Goal: Information Seeking & Learning: Learn about a topic

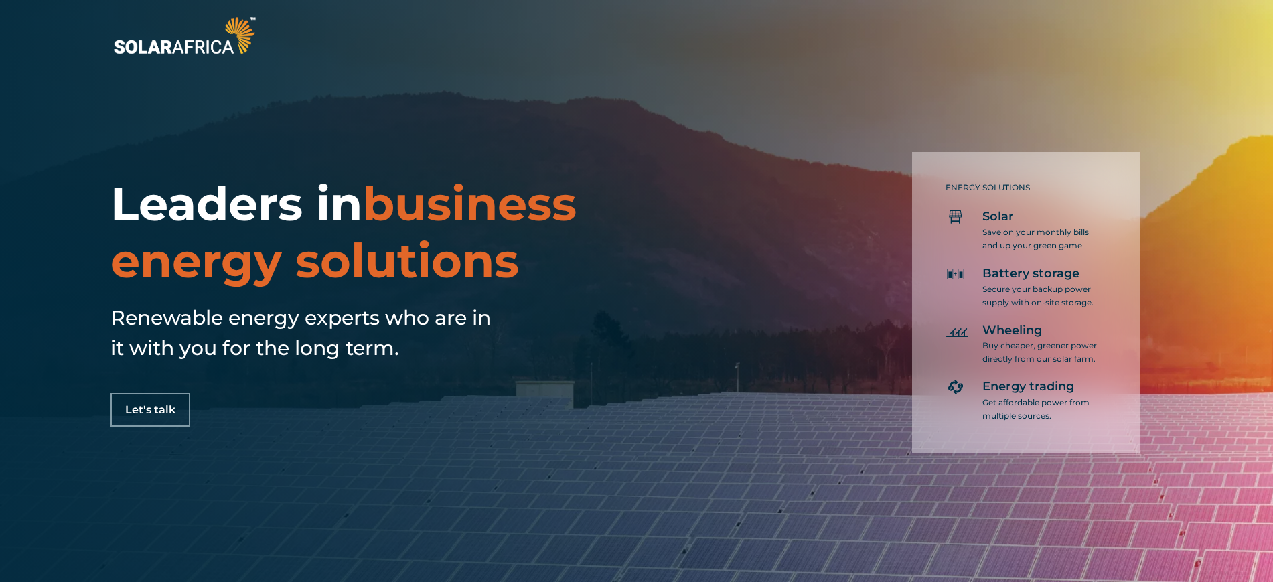
click at [179, 48] on img at bounding box center [184, 35] width 148 height 44
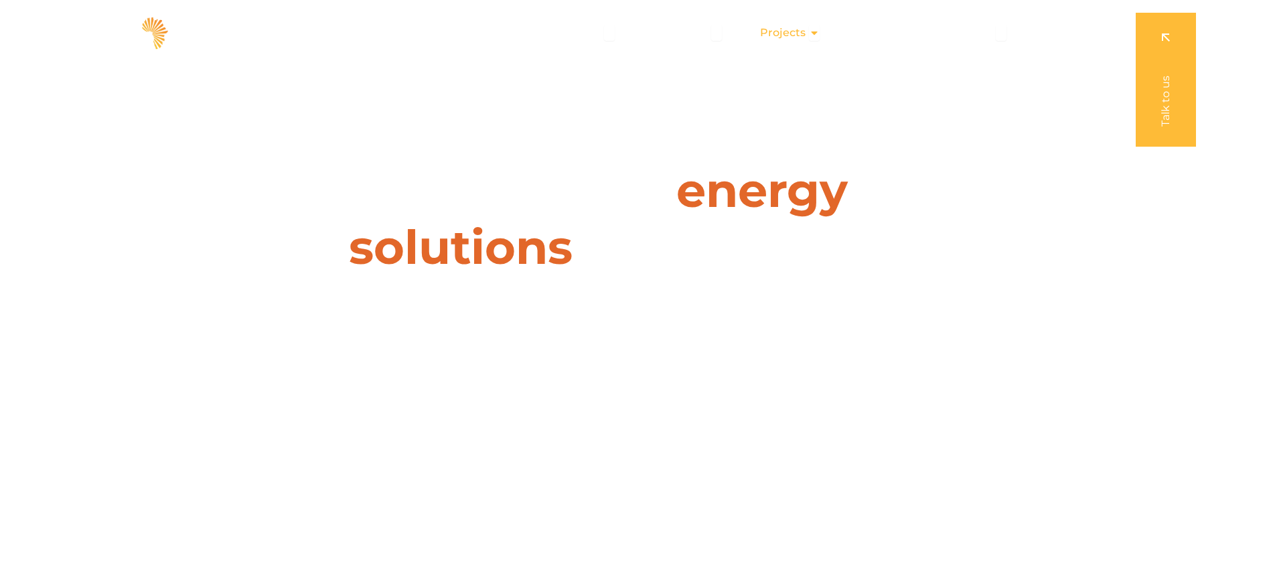
click at [815, 34] on icon "Menu" at bounding box center [814, 32] width 11 height 11
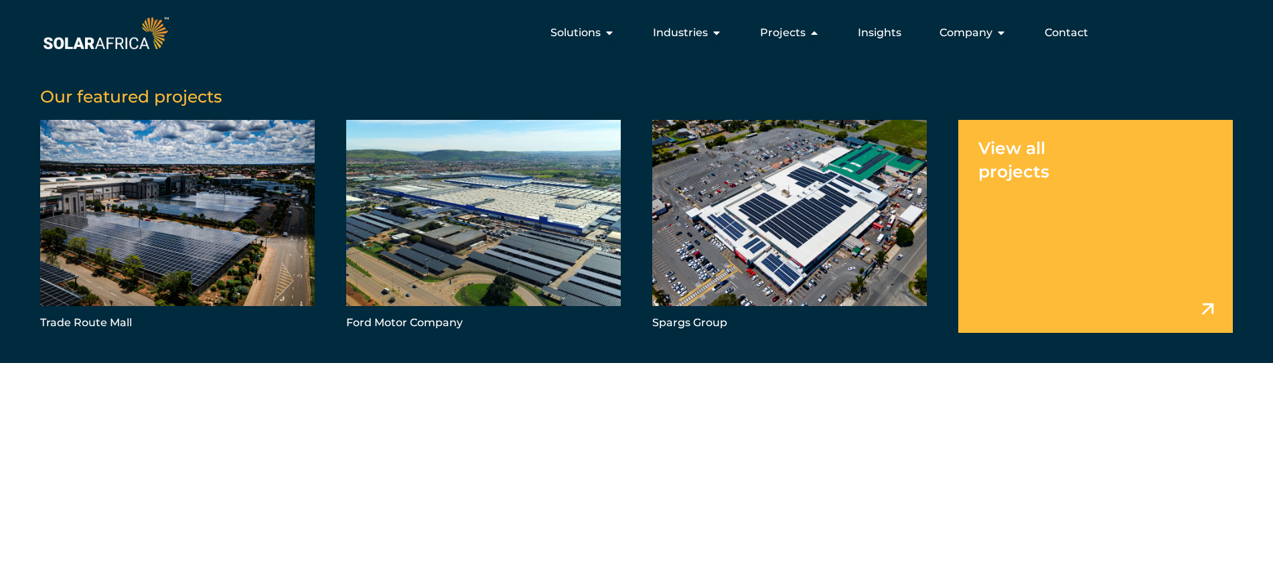
click at [1051, 156] on link "Menu" at bounding box center [1095, 226] width 275 height 213
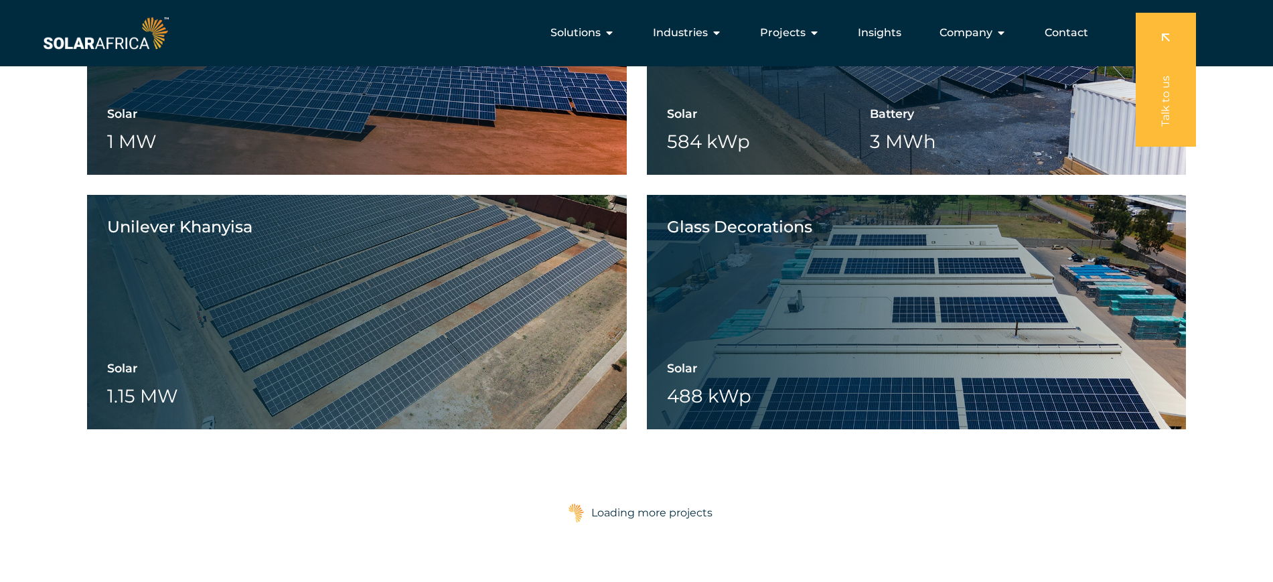
scroll to position [1841, 0]
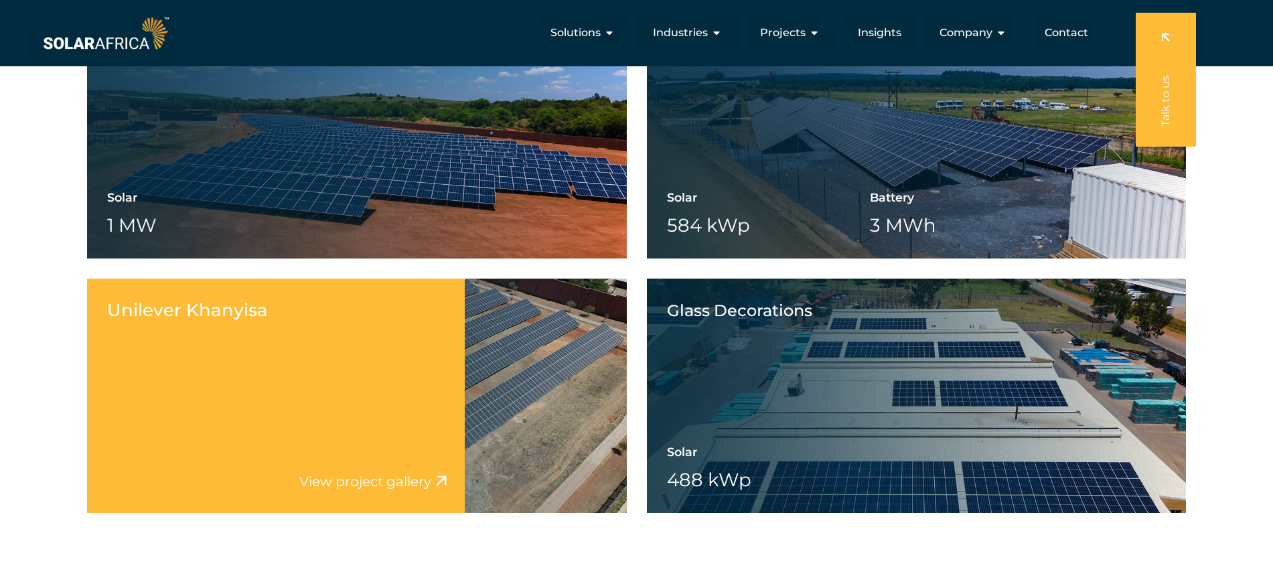
click at [487, 392] on div "Unilever Khanyisa Solar 1.15 MW Battery Wheeling" at bounding box center [357, 396] width 540 height 234
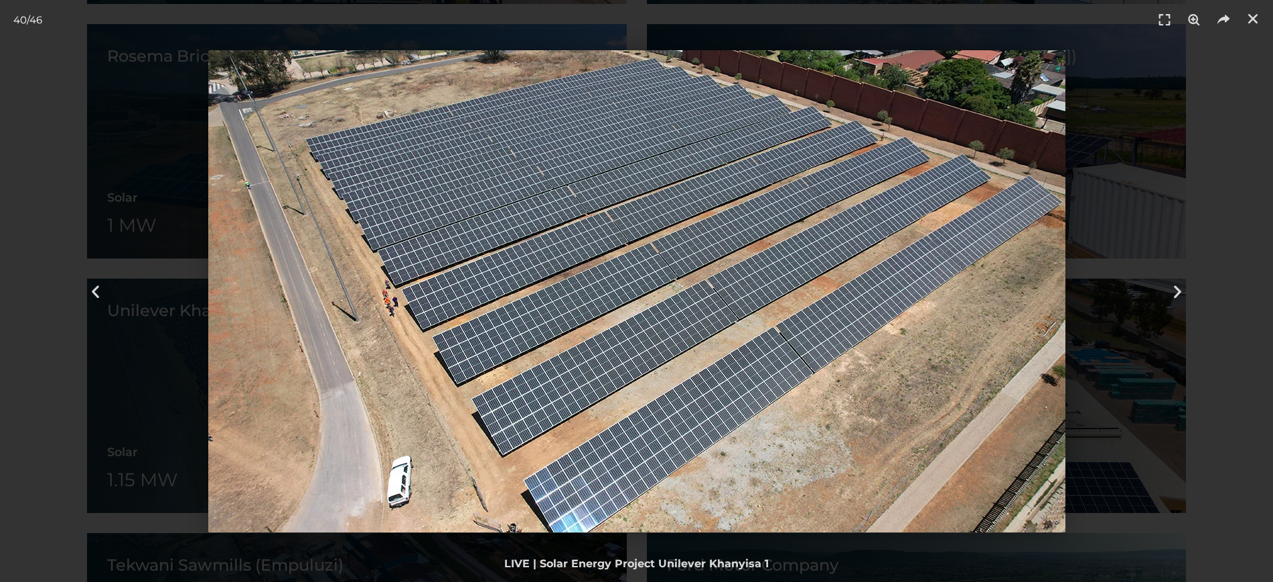
scroll to position [2009, 0]
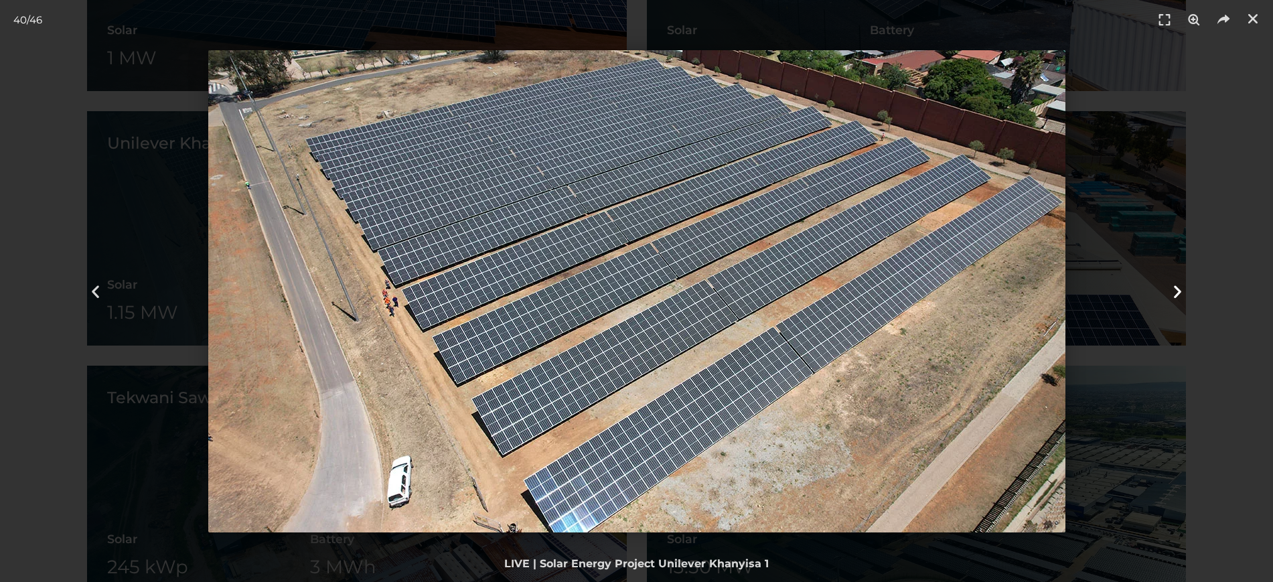
click at [1177, 287] on icon "Next slide" at bounding box center [1177, 291] width 17 height 17
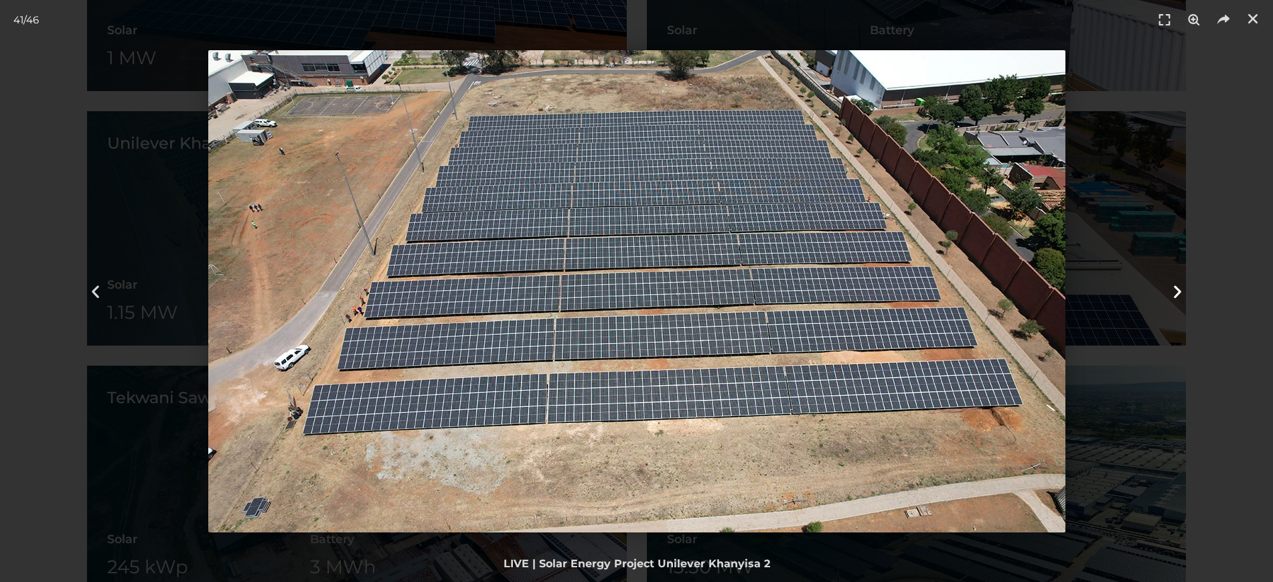
click at [1176, 287] on icon "Next slide" at bounding box center [1177, 291] width 17 height 17
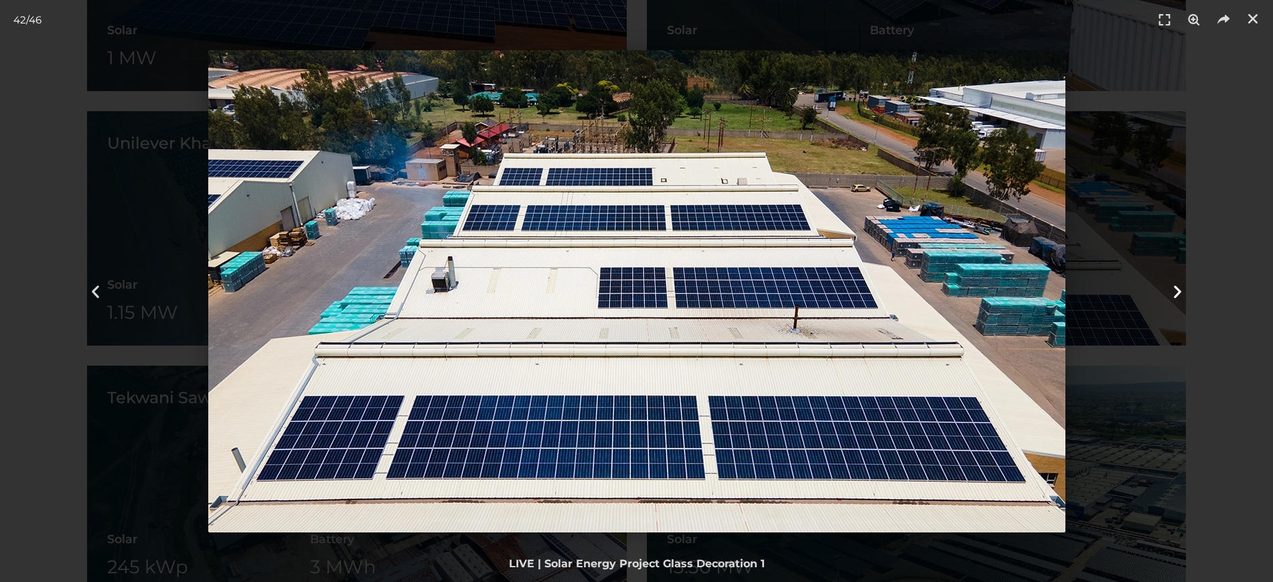
click at [1176, 287] on icon "Next slide" at bounding box center [1177, 291] width 17 height 17
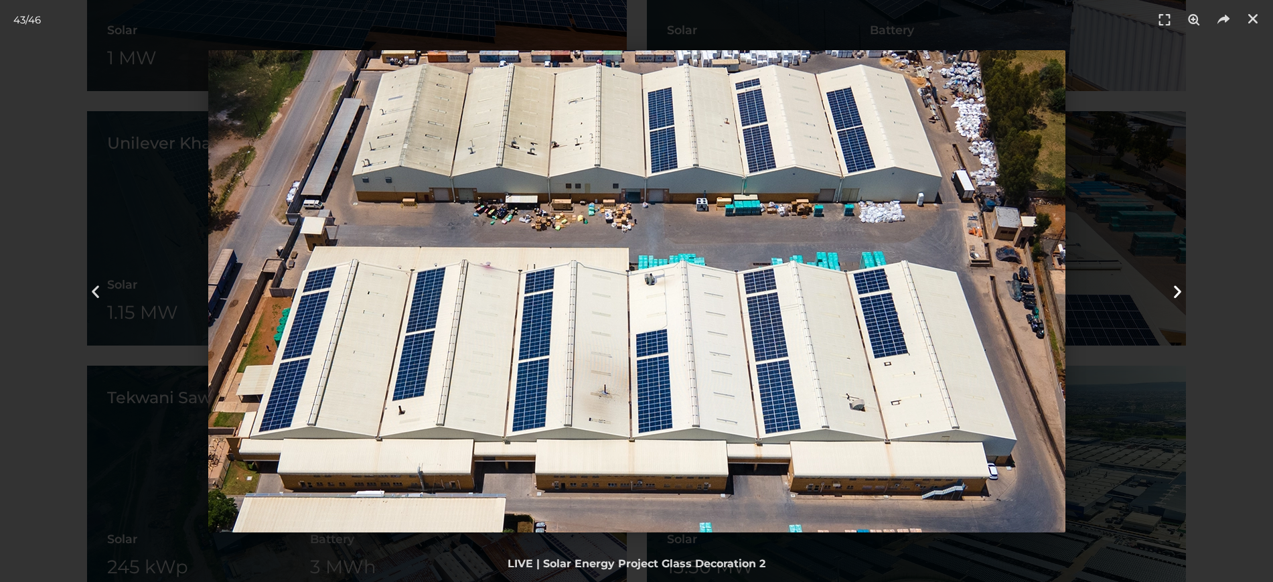
click at [1176, 287] on icon "Next slide" at bounding box center [1177, 291] width 17 height 17
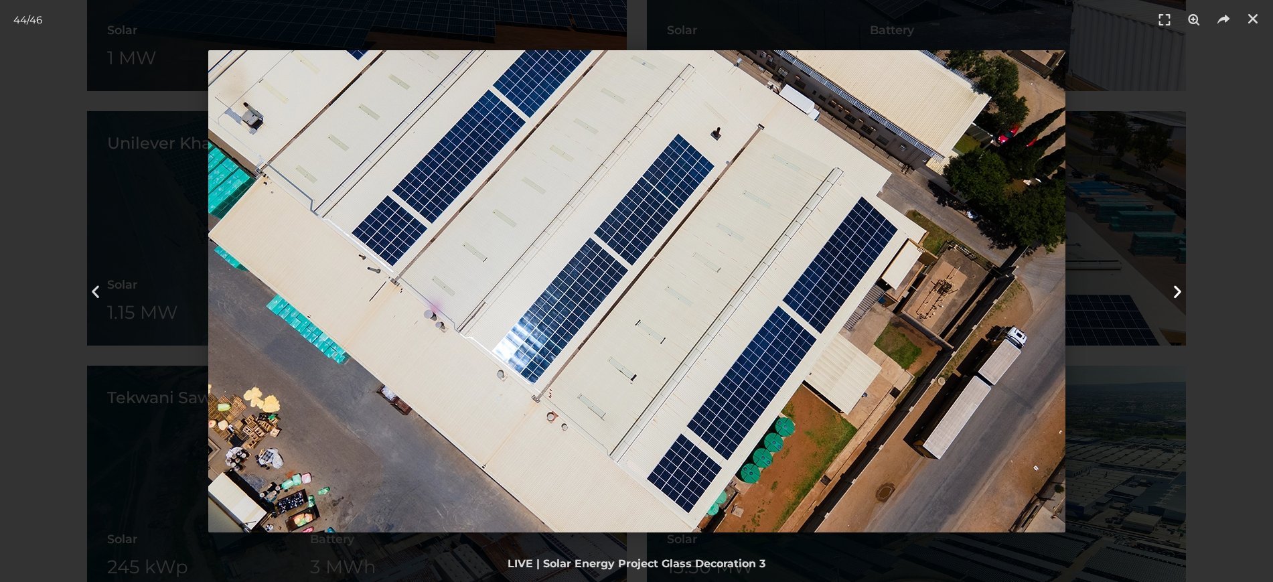
click at [1176, 287] on icon "Next slide" at bounding box center [1177, 291] width 17 height 17
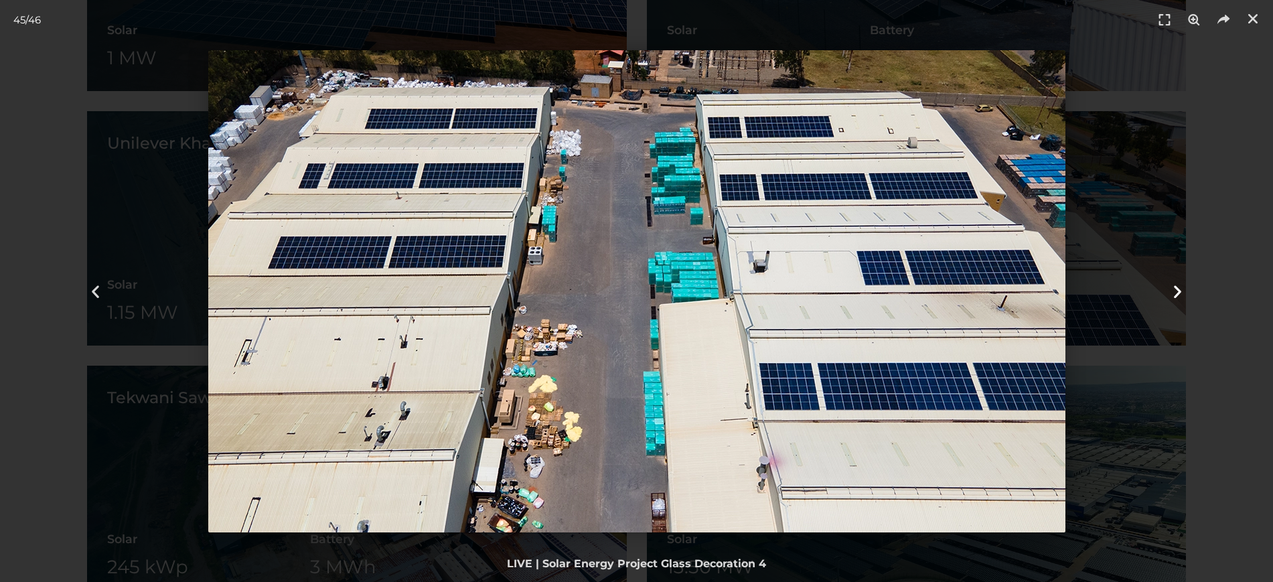
click at [1176, 287] on icon "Next slide" at bounding box center [1177, 291] width 17 height 17
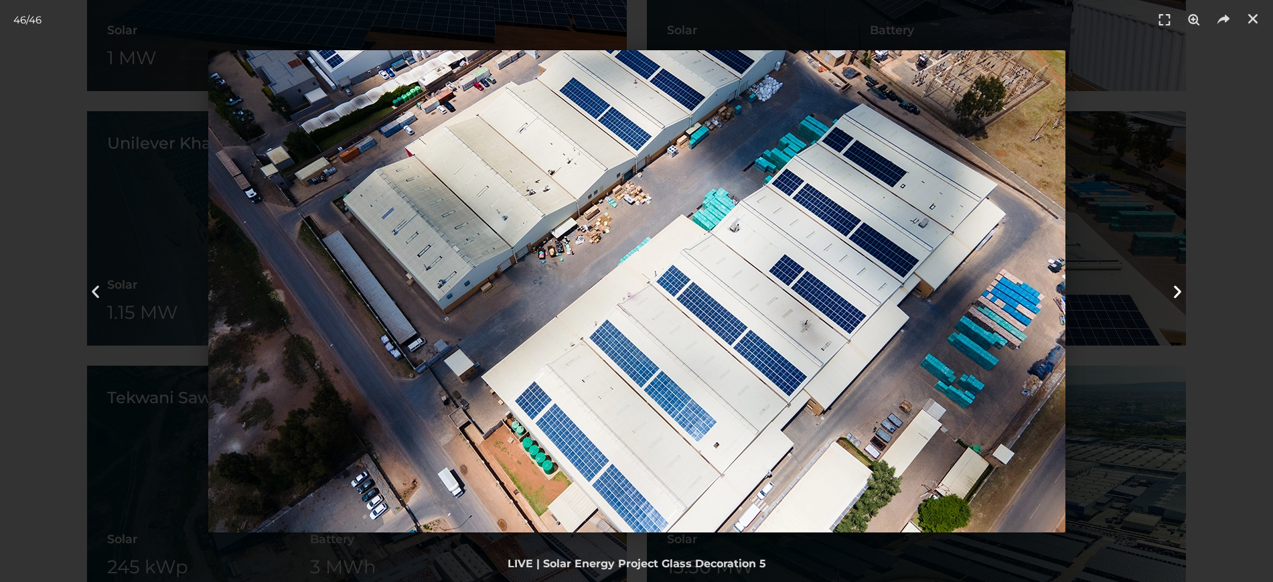
click at [1172, 291] on icon "Next slide" at bounding box center [1177, 291] width 17 height 17
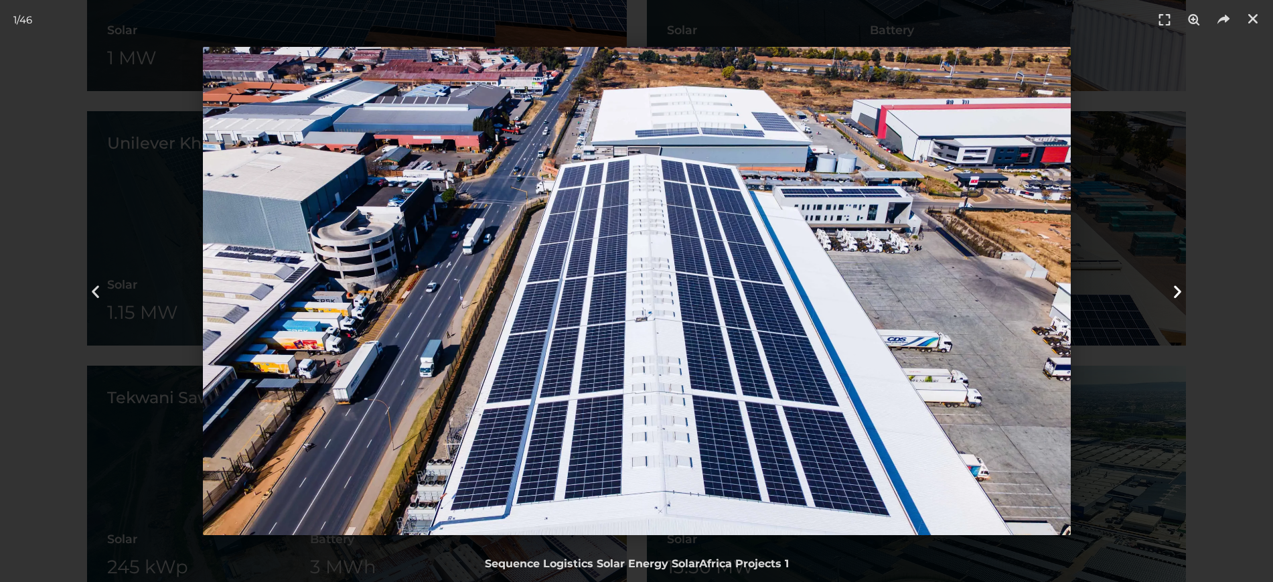
click at [1172, 291] on icon "Next slide" at bounding box center [1177, 291] width 17 height 17
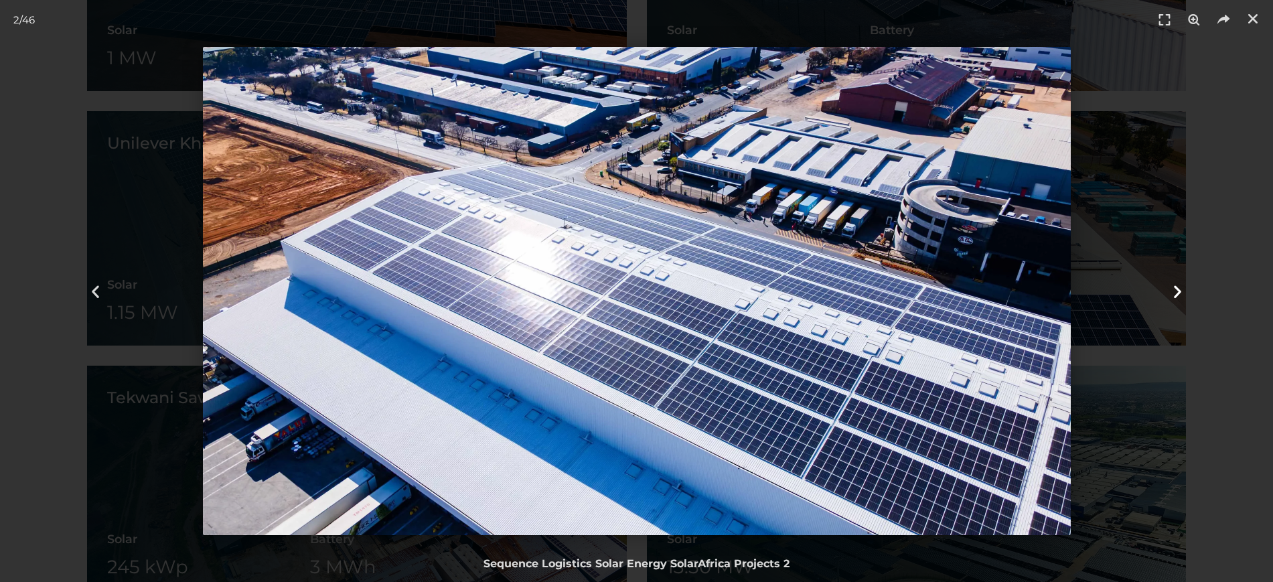
click at [1172, 291] on icon "Next slide" at bounding box center [1177, 291] width 17 height 17
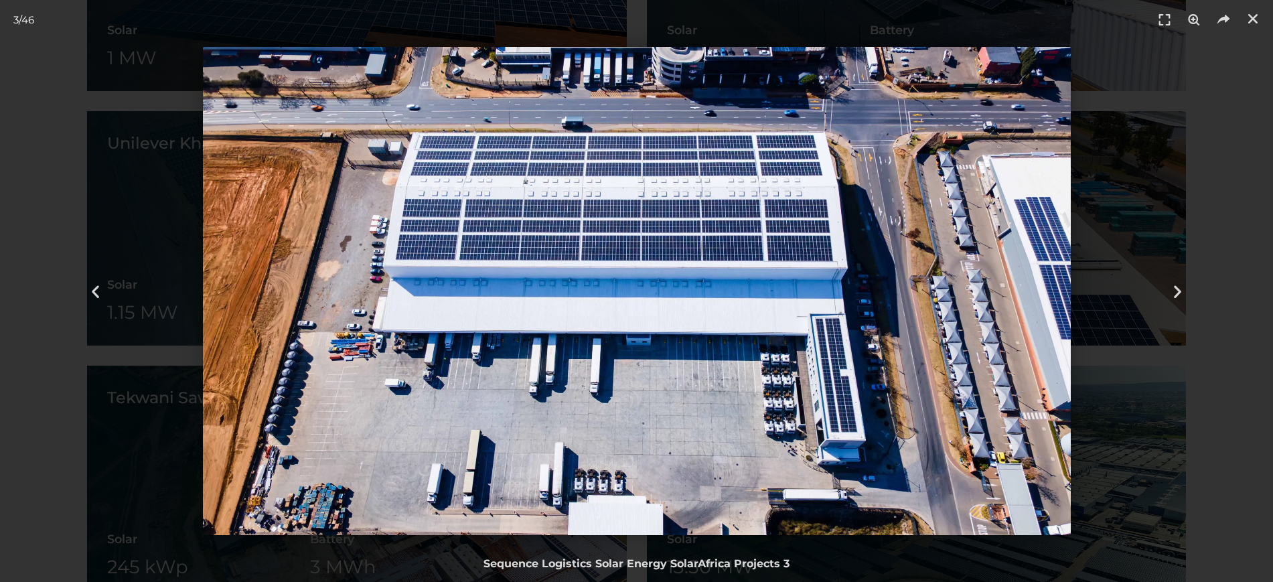
scroll to position [2092, 0]
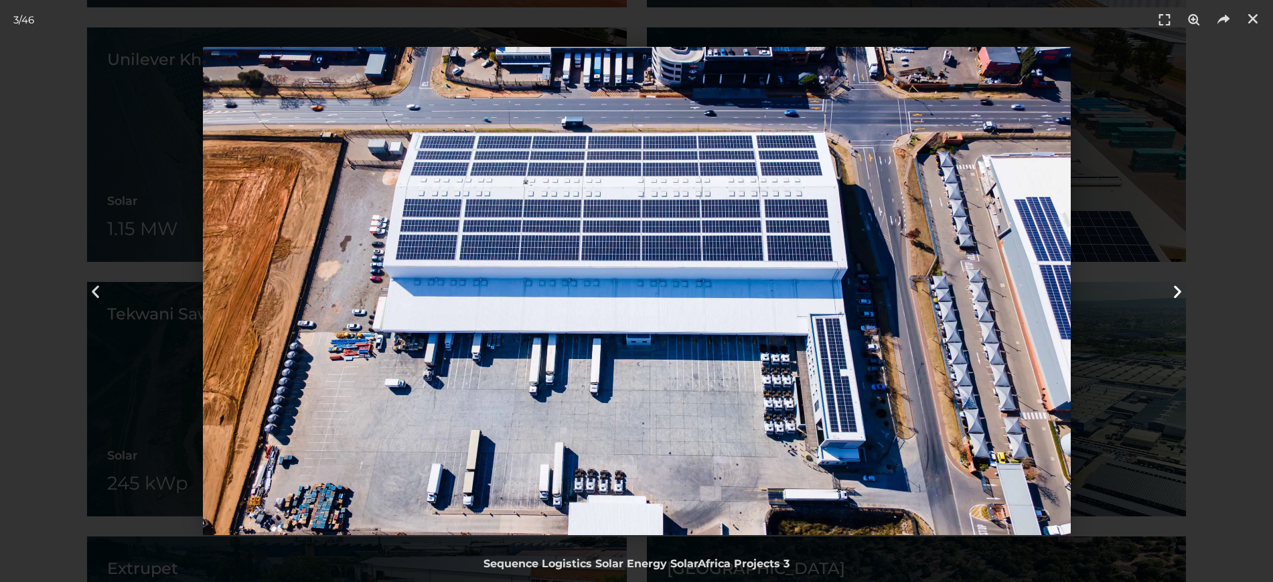
click at [1171, 290] on icon "Next slide" at bounding box center [1177, 291] width 17 height 17
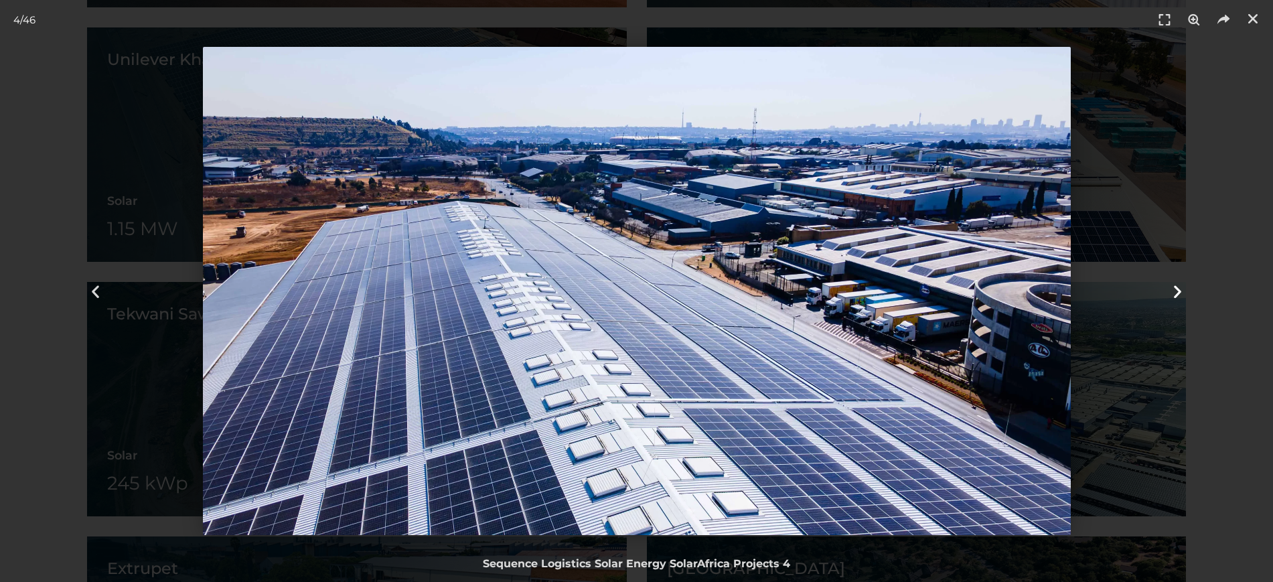
click at [1171, 289] on icon "Next slide" at bounding box center [1177, 291] width 17 height 17
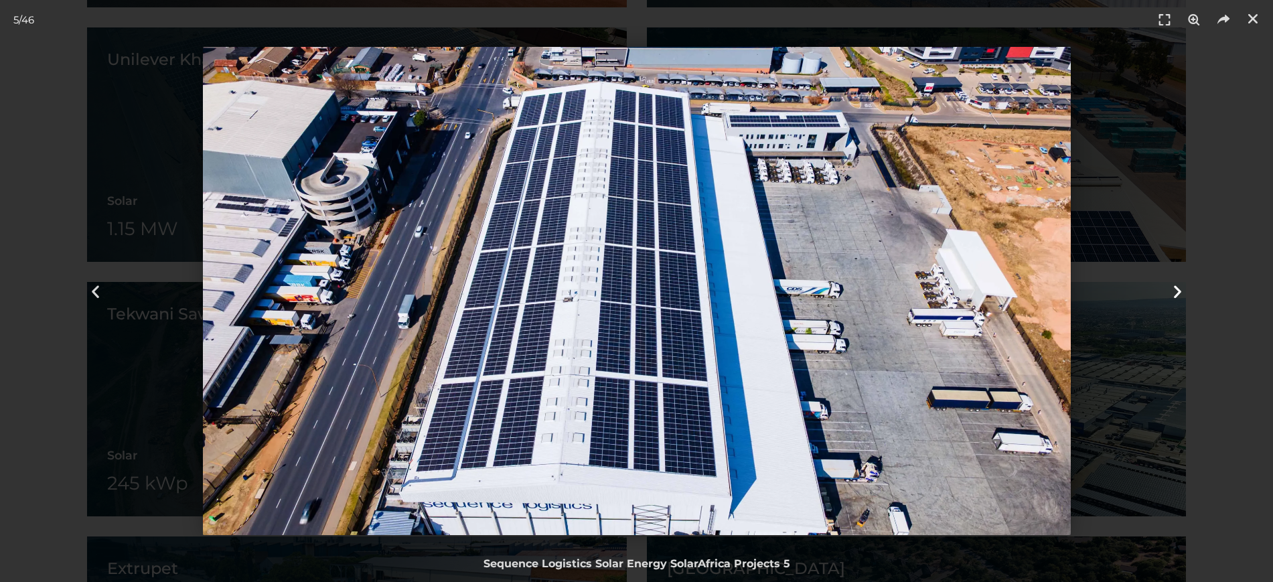
click at [1171, 289] on icon "Next slide" at bounding box center [1177, 291] width 17 height 17
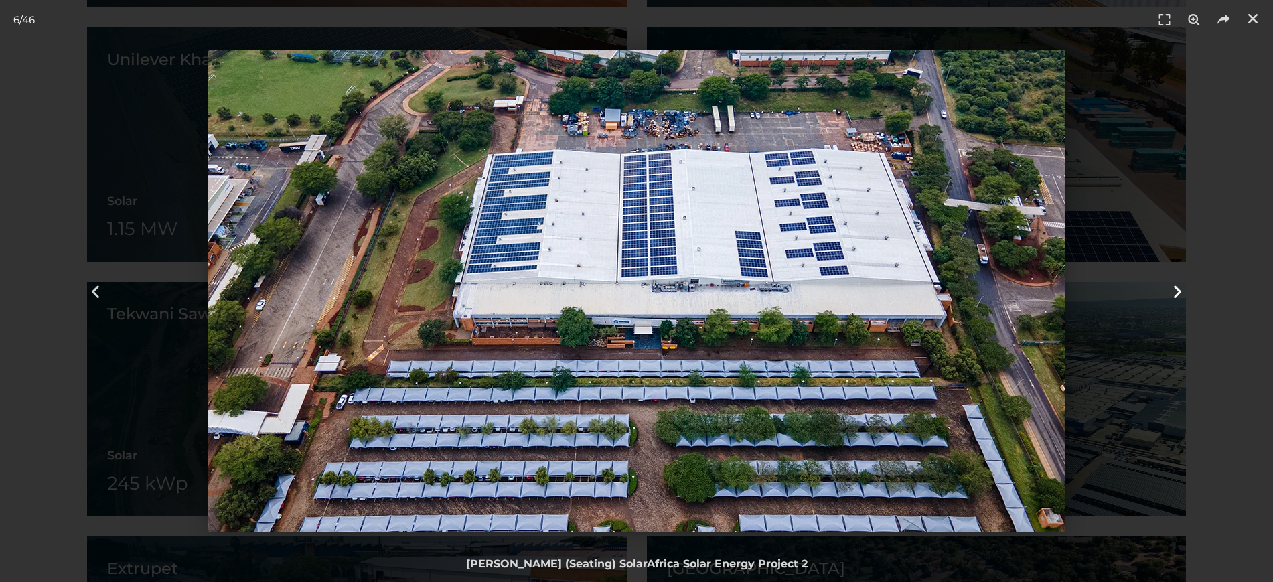
click at [1171, 289] on icon "Next slide" at bounding box center [1177, 291] width 17 height 17
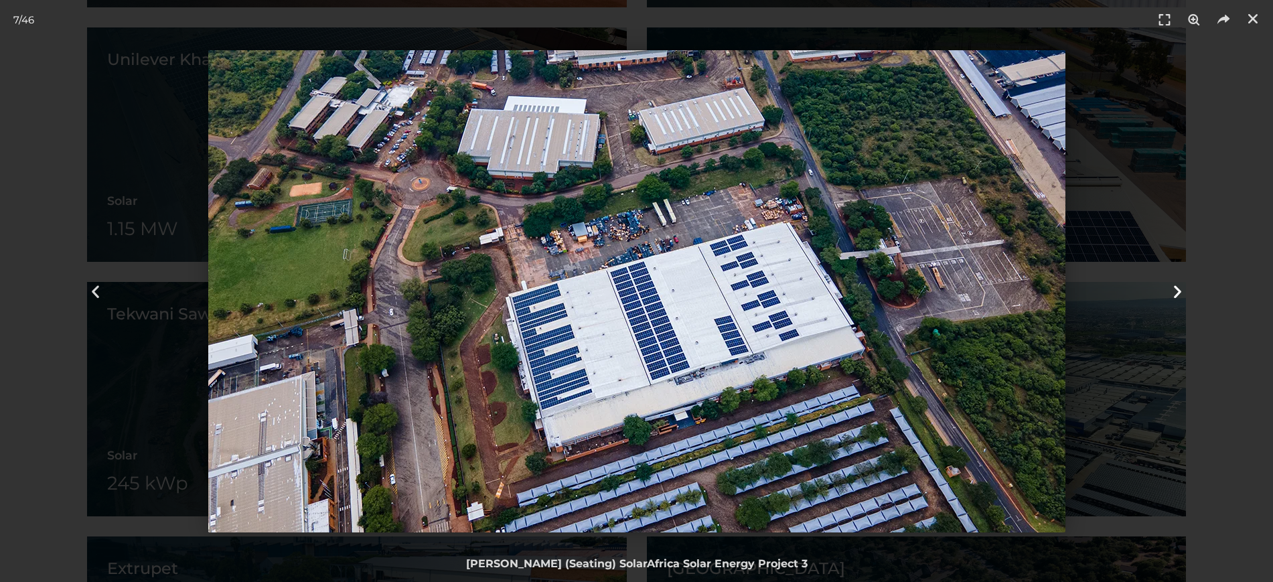
click at [1171, 289] on icon "Next slide" at bounding box center [1177, 291] width 17 height 17
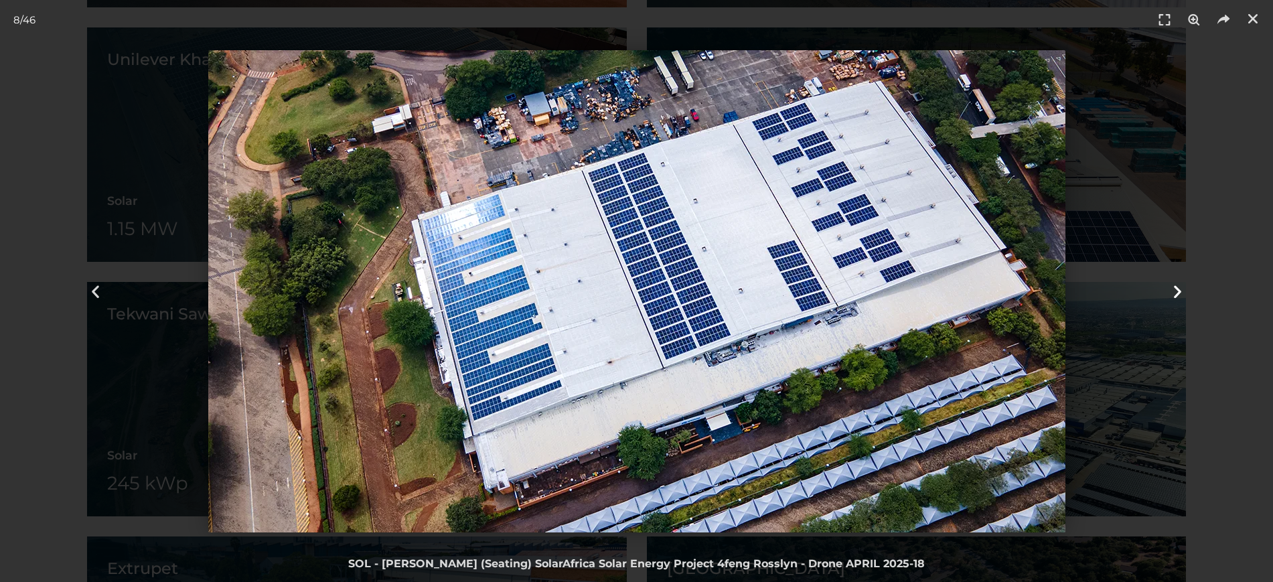
click at [1171, 289] on icon "Next slide" at bounding box center [1177, 291] width 17 height 17
click at [1172, 289] on icon "Next slide" at bounding box center [1177, 291] width 17 height 17
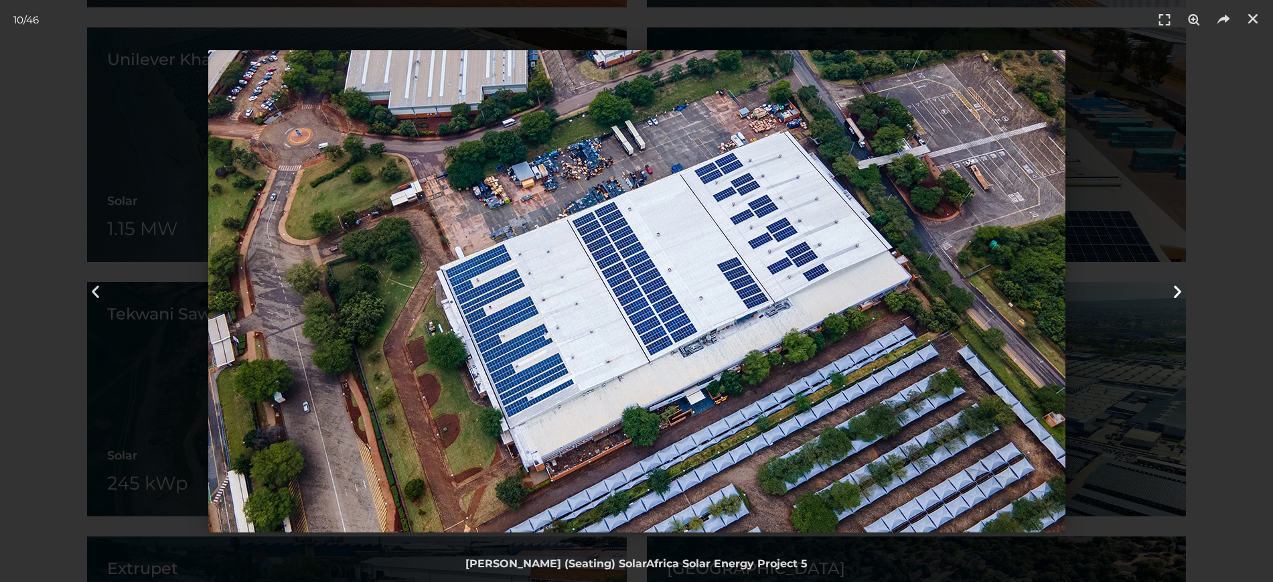
click at [1172, 289] on icon "Next slide" at bounding box center [1177, 291] width 17 height 17
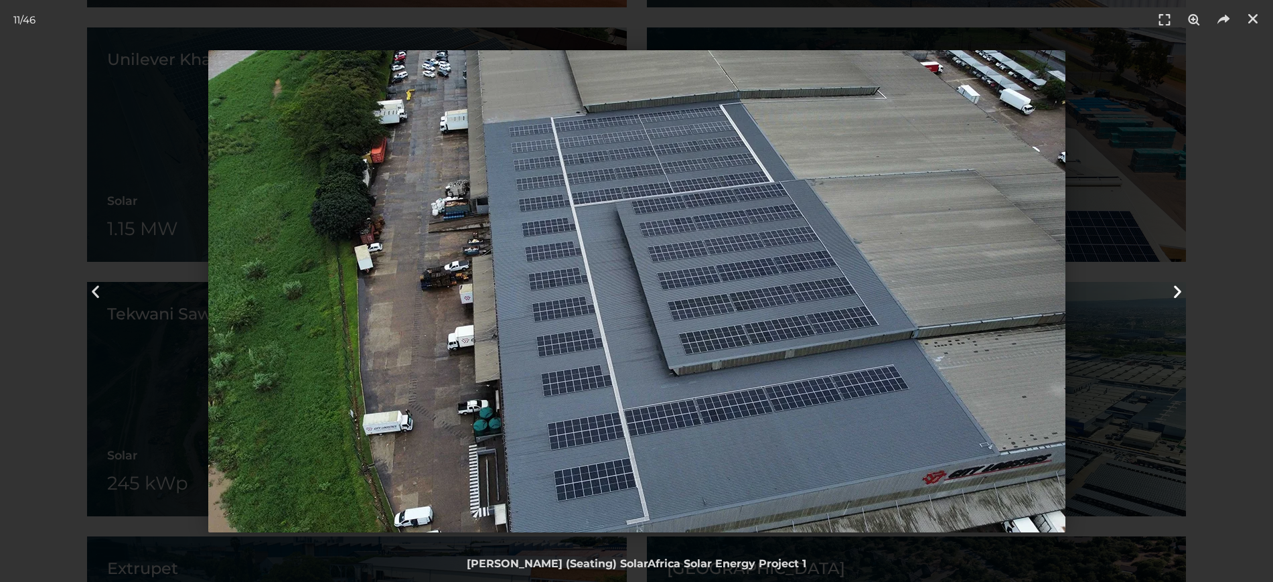
click at [1172, 289] on icon "Next slide" at bounding box center [1177, 291] width 17 height 17
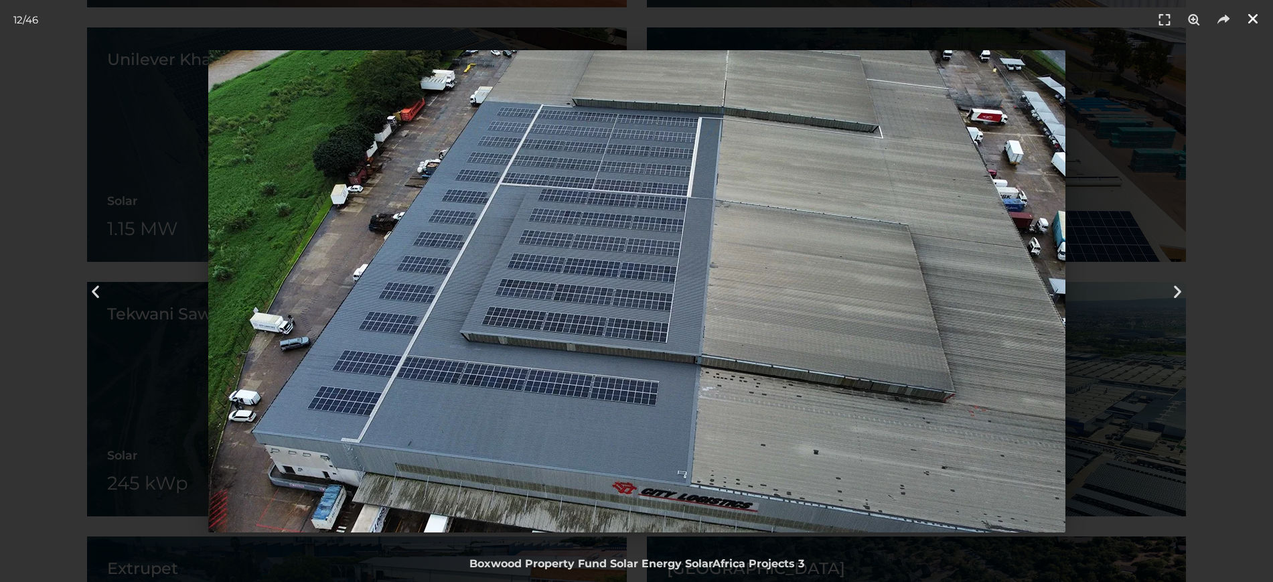
click at [1255, 18] on icon "Close (Esc)" at bounding box center [1252, 18] width 13 height 13
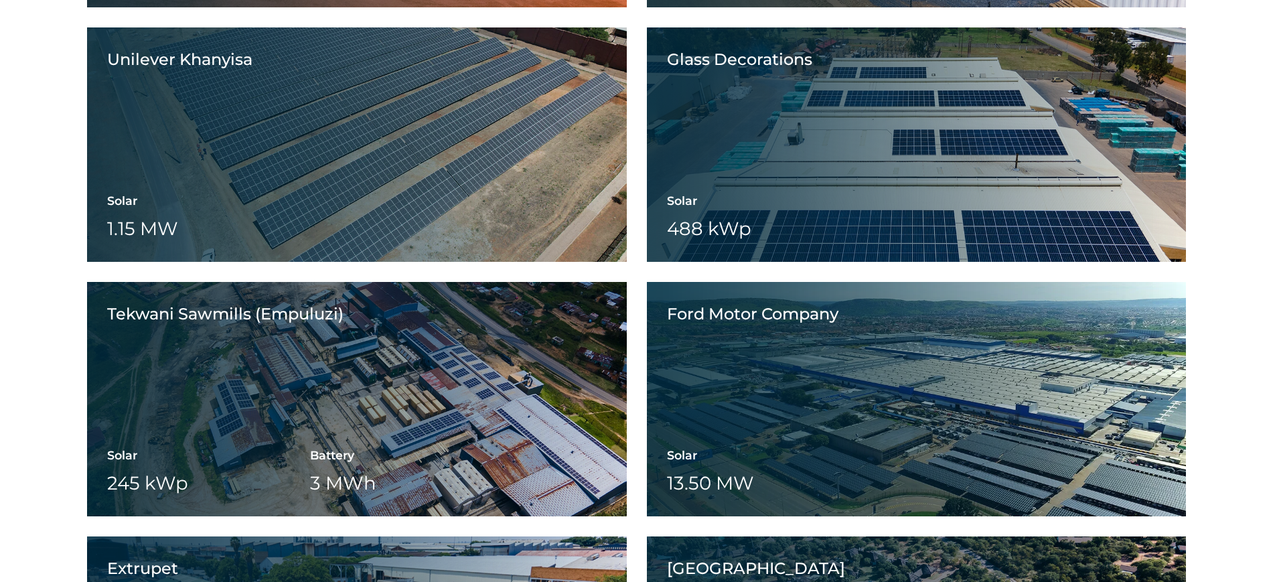
scroll to position [2511, 0]
